Goal: Information Seeking & Learning: Learn about a topic

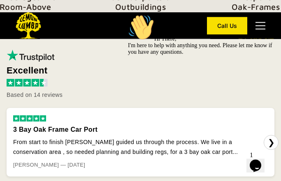
scroll to position [341, 0]
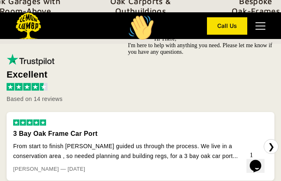
click at [128, 14] on icon "Chat attention grabber" at bounding box center [128, 14] width 0 height 0
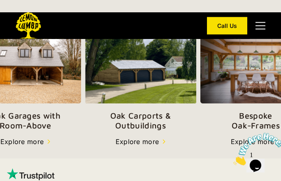
scroll to position [239, 0]
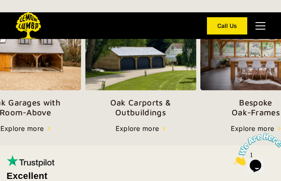
click at [31, 112] on p "Oak Garages with   Room-Above" at bounding box center [25, 108] width 111 height 20
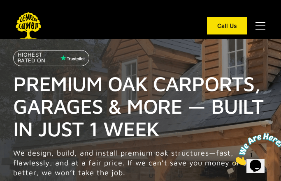
scroll to position [257, 0]
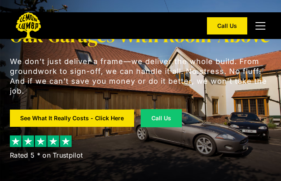
click at [7, 145] on img at bounding box center [140, 92] width 281 height 185
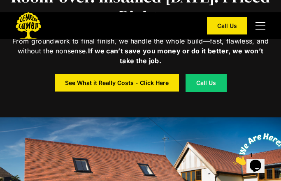
scroll to position [220, 0]
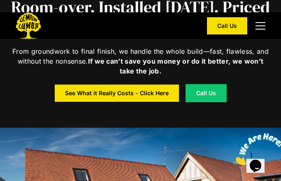
click at [142, 92] on div "See What it Really Costs - Click Here" at bounding box center [117, 93] width 104 height 6
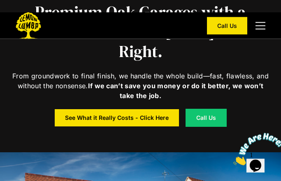
scroll to position [0, 0]
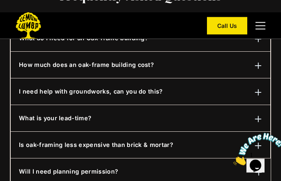
scroll to position [498, 0]
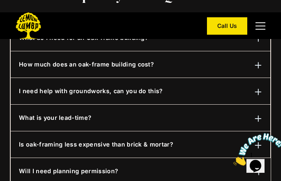
click at [97, 65] on h6 "How much does an oak-frame building cost?" at bounding box center [86, 64] width 135 height 9
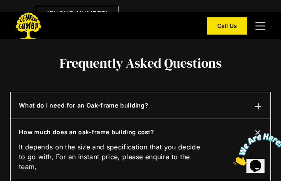
scroll to position [429, 0]
